Goal: Task Accomplishment & Management: Use online tool/utility

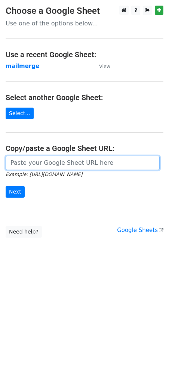
drag, startPoint x: 0, startPoint y: 0, endPoint x: 59, endPoint y: 163, distance: 173.4
click at [59, 163] on input "url" at bounding box center [83, 163] width 154 height 14
paste input "https://docs.google.com/spreadsheets/d/1WAesjKfmY17GnHiqoci-_59yfCCePDc0WRSlVSY…"
type input "https://docs.google.com/spreadsheets/d/1WAesjKfmY17GnHiqoci-_59yfCCePDc0WRSlVSY…"
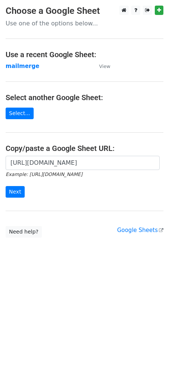
scroll to position [0, 0]
click at [19, 190] on input "Next" at bounding box center [15, 192] width 19 height 12
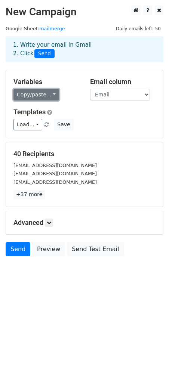
click at [41, 95] on link "Copy/paste..." at bounding box center [36, 95] width 46 height 12
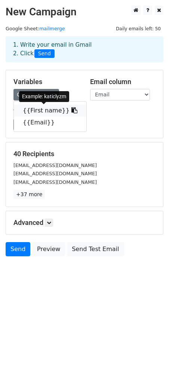
click at [43, 114] on link "{{First name}}" at bounding box center [50, 110] width 72 height 12
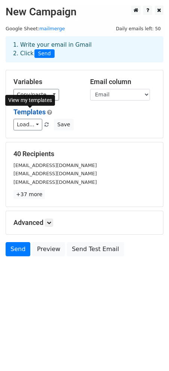
click at [43, 114] on link "Templates" at bounding box center [29, 112] width 32 height 8
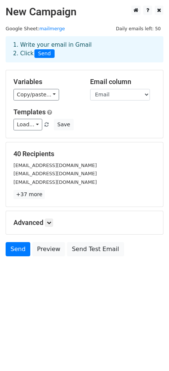
click at [73, 112] on h5 "Templates" at bounding box center [84, 112] width 142 height 8
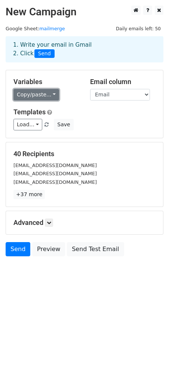
click at [40, 94] on link "Copy/paste..." at bounding box center [36, 95] width 46 height 12
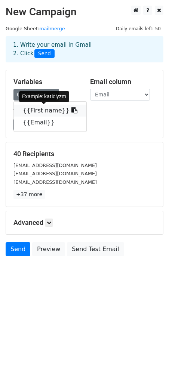
click at [21, 111] on link "{{First name}}" at bounding box center [50, 110] width 72 height 12
click at [21, 111] on link "Templates" at bounding box center [29, 112] width 32 height 8
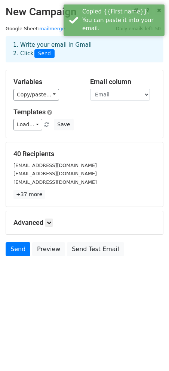
click at [34, 93] on div "View my templates" at bounding box center [30, 101] width 50 height 16
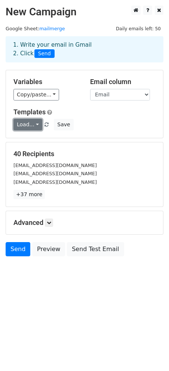
click at [30, 121] on link "Load..." at bounding box center [27, 125] width 29 height 12
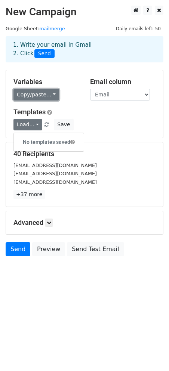
click at [42, 97] on link "Copy/paste..." at bounding box center [36, 95] width 46 height 12
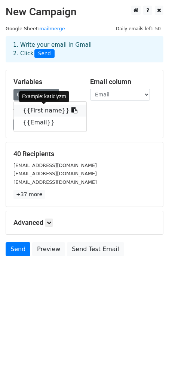
click at [43, 112] on link "{{First name}}" at bounding box center [50, 110] width 72 height 12
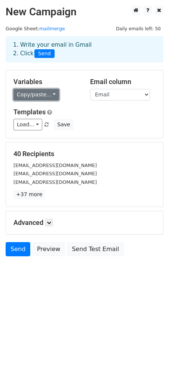
click at [43, 94] on link "Copy/paste..." at bounding box center [36, 95] width 46 height 12
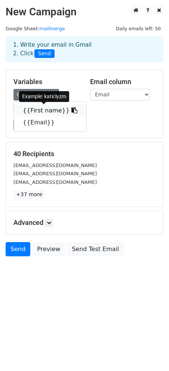
click at [71, 110] on icon at bounding box center [74, 110] width 6 height 6
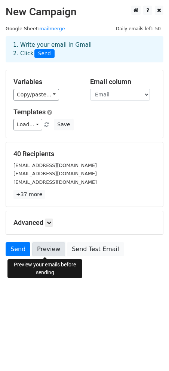
click at [49, 247] on link "Preview" at bounding box center [48, 249] width 33 height 14
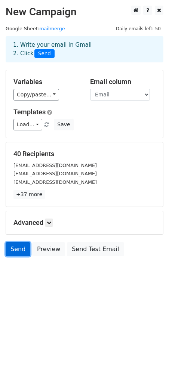
click at [13, 250] on link "Send" at bounding box center [18, 249] width 25 height 14
